Goal: Task Accomplishment & Management: Use online tool/utility

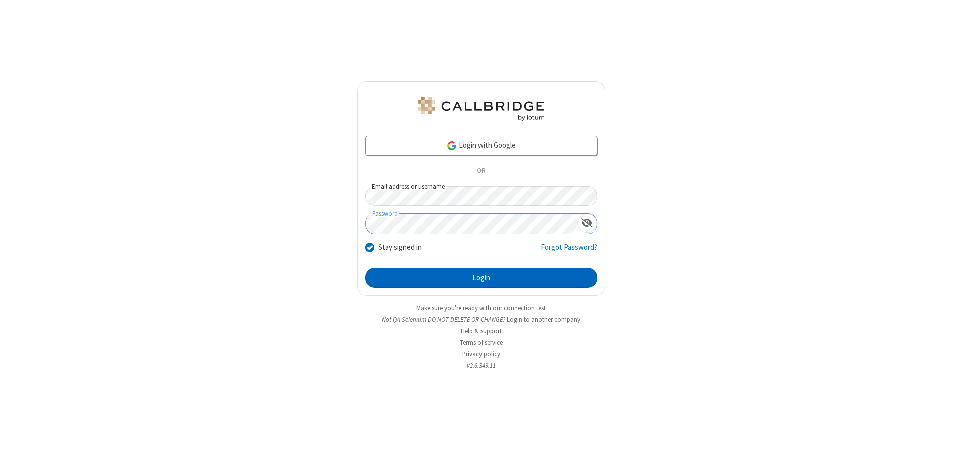
click at [481, 278] on button "Login" at bounding box center [481, 278] width 232 height 20
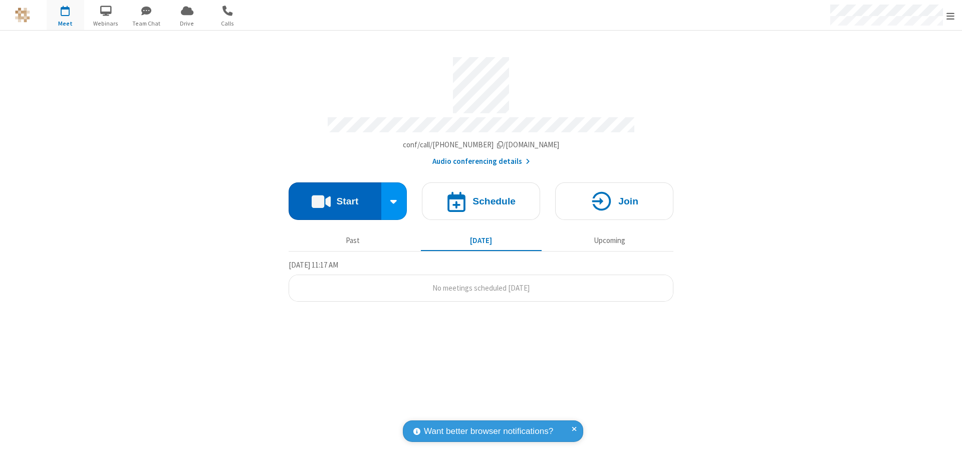
click at [335, 196] on button "Start" at bounding box center [335, 201] width 93 height 38
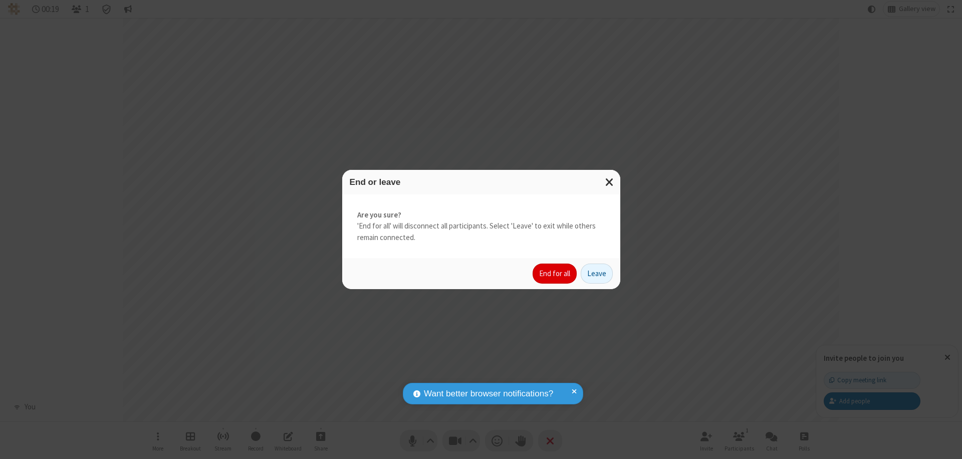
click at [555, 274] on button "End for all" at bounding box center [555, 274] width 44 height 20
